Goal: Task Accomplishment & Management: Manage account settings

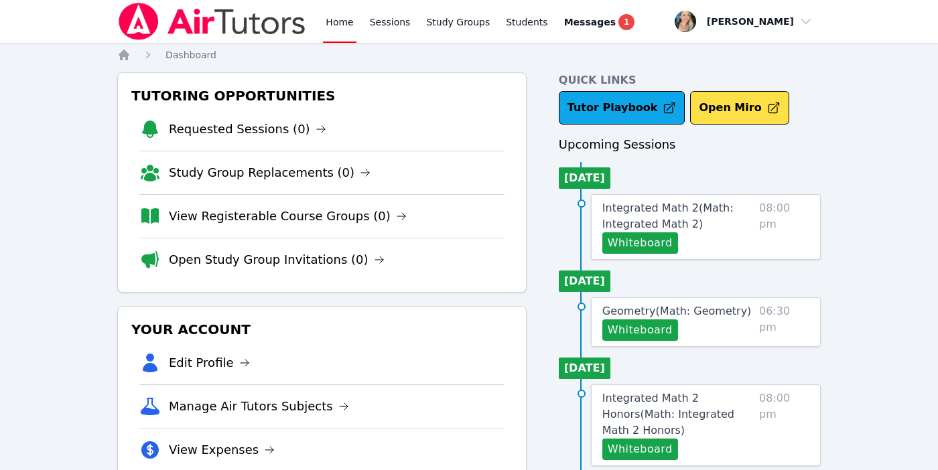
click at [338, 25] on link "Home" at bounding box center [339, 21] width 33 height 43
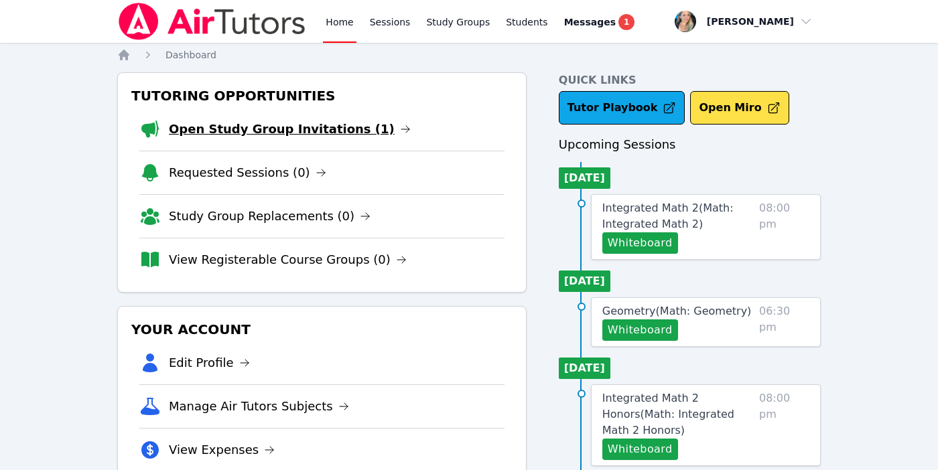
click at [279, 135] on link "Open Study Group Invitations (1)" at bounding box center [290, 129] width 242 height 19
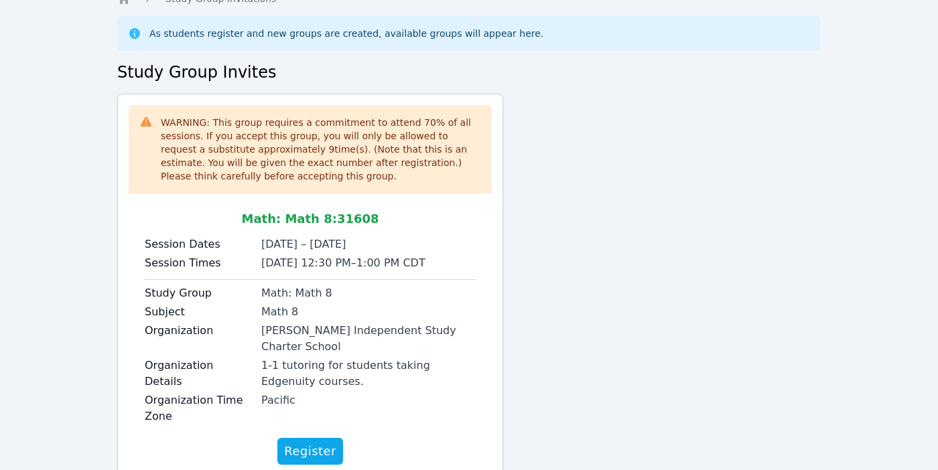
scroll to position [84, 0]
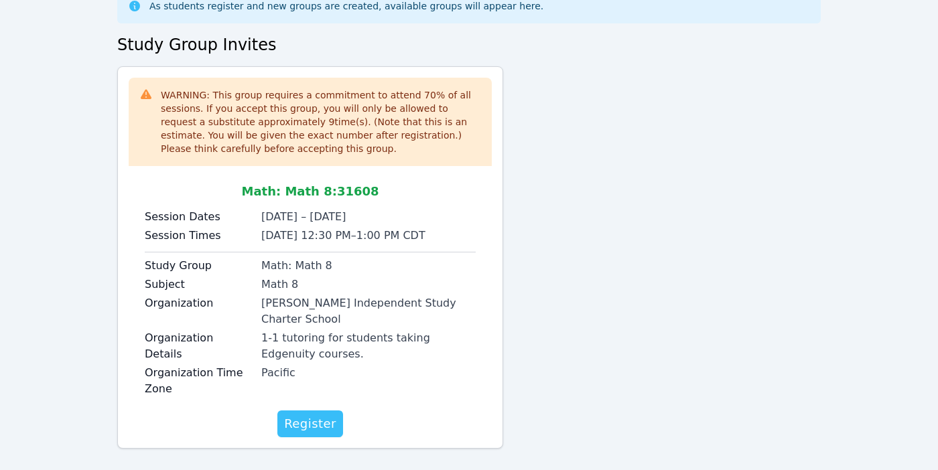
click at [298, 415] on span "Register" at bounding box center [310, 424] width 52 height 19
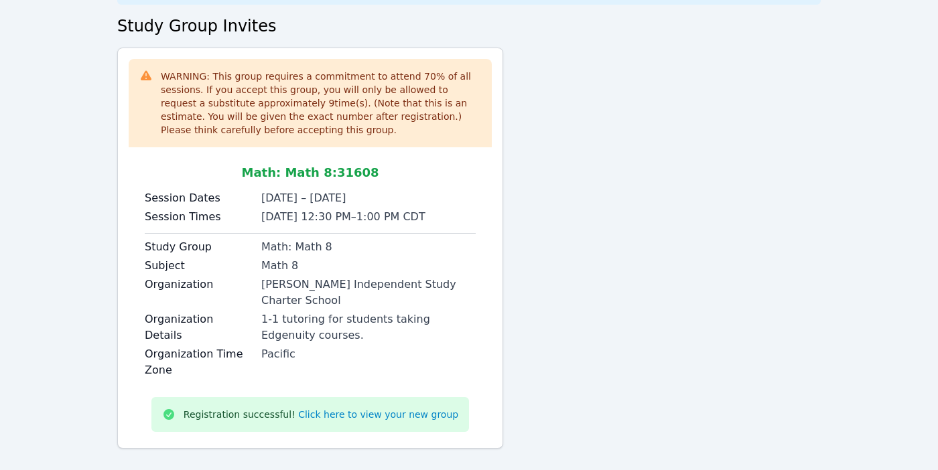
scroll to position [0, 0]
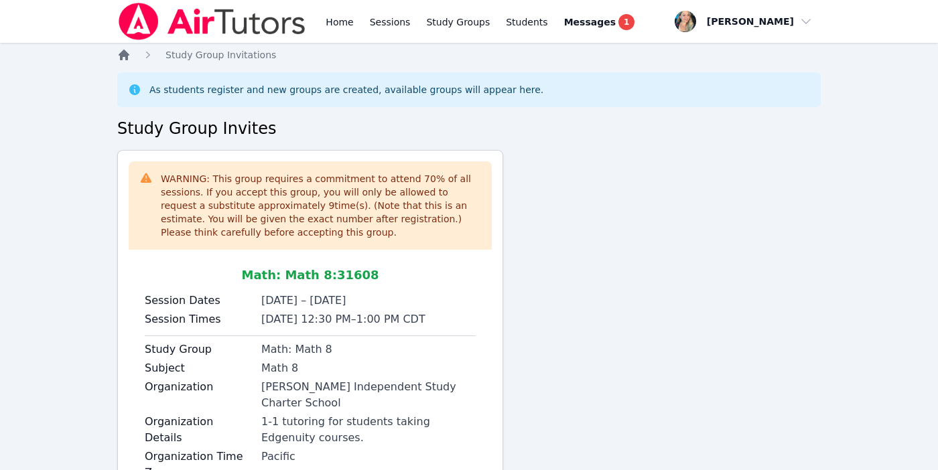
click at [124, 53] on icon "Breadcrumb" at bounding box center [124, 55] width 11 height 11
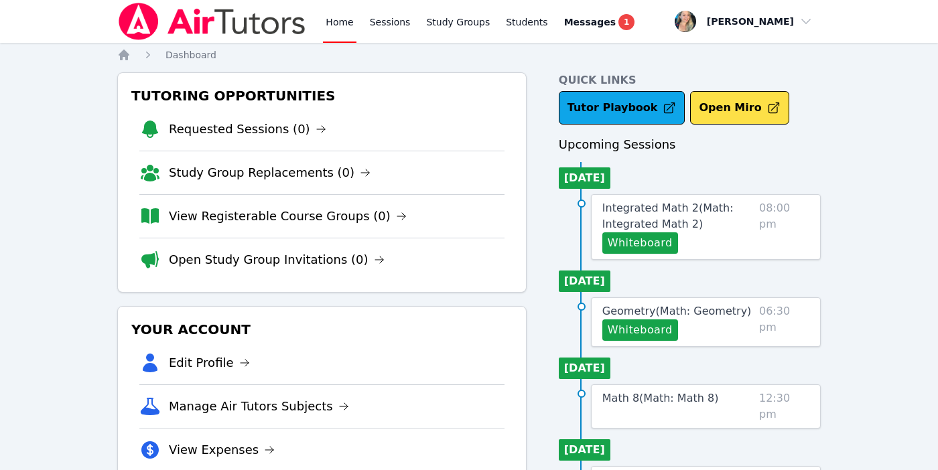
click at [328, 23] on link "Home" at bounding box center [339, 21] width 33 height 43
